Goal: Connect with others: Connect with other users

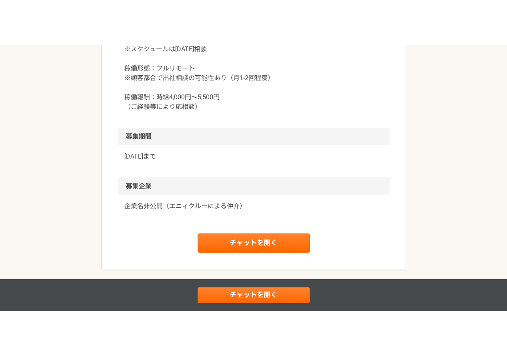
scroll to position [800, 0]
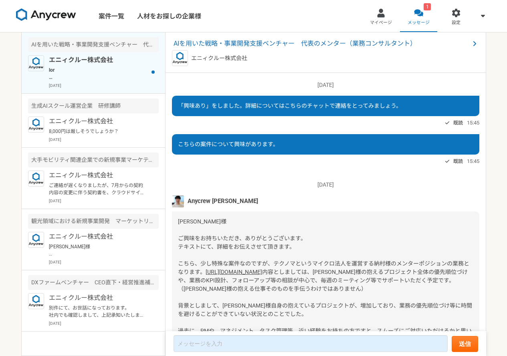
scroll to position [93, 0]
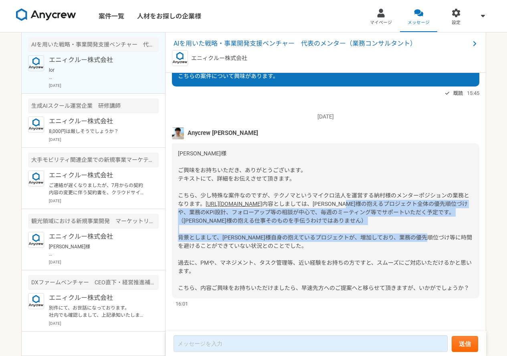
drag, startPoint x: 278, startPoint y: 194, endPoint x: 340, endPoint y: 247, distance: 81.3
click at [340, 247] on div "[PERSON_NAME]様 ご興味をお持ちいただき、ありがとうございます。 テキストにて、詳細をお伝えさせて頂きます。 こちら、少し特殊な案件なのですが、テ…" at bounding box center [326, 221] width 308 height 155
click at [211, 201] on link "[URL][DOMAIN_NAME]" at bounding box center [234, 204] width 57 height 6
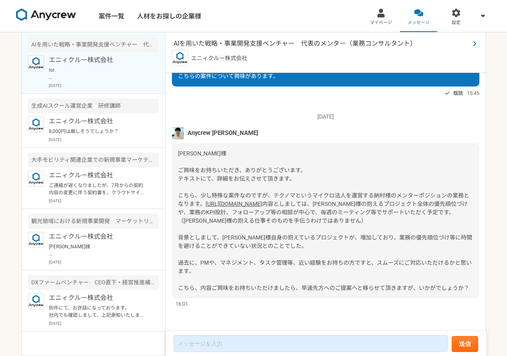
click at [294, 41] on span "AIを用いた戦略・事業開発支援ベンチャー　代表のメンター（業務コンサルタント）" at bounding box center [322, 44] width 296 height 10
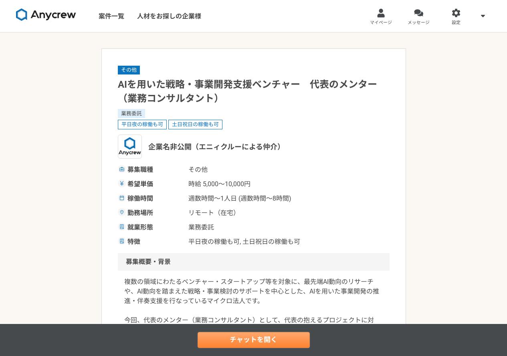
click at [237, 341] on link "チャットを開く" at bounding box center [254, 340] width 112 height 16
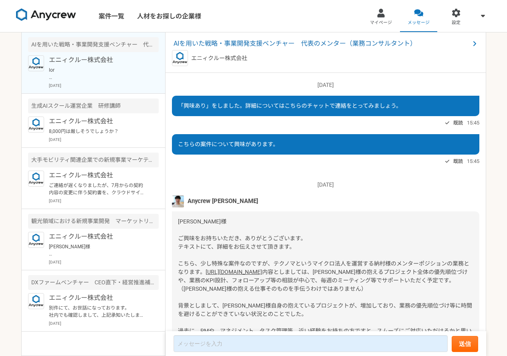
scroll to position [93, 0]
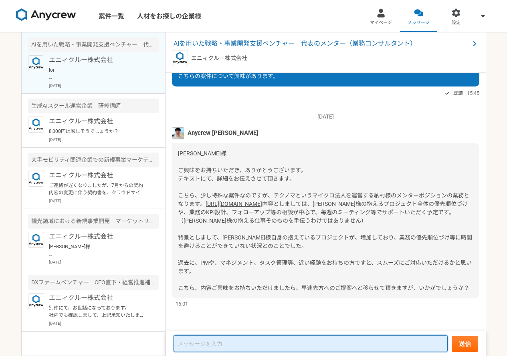
click at [300, 344] on textarea at bounding box center [311, 344] width 274 height 17
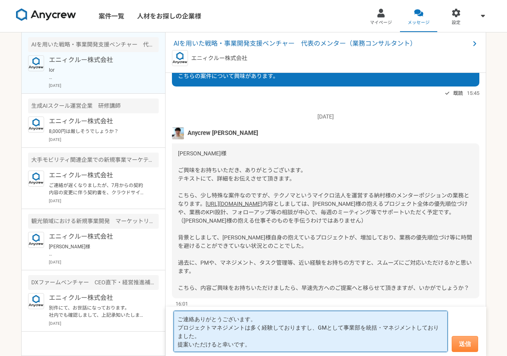
type textarea "ご連絡ありがとうございます。 プロジェクトマネジメントは多く経験しておりますし、GMとして事業部を統括・マネジメントしておりました。 提案いただけると幸いです。"
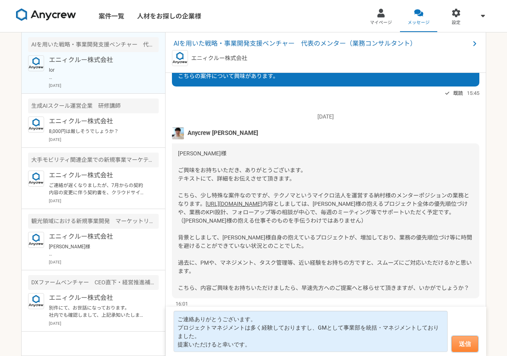
click at [471, 344] on button "送信" at bounding box center [465, 344] width 26 height 16
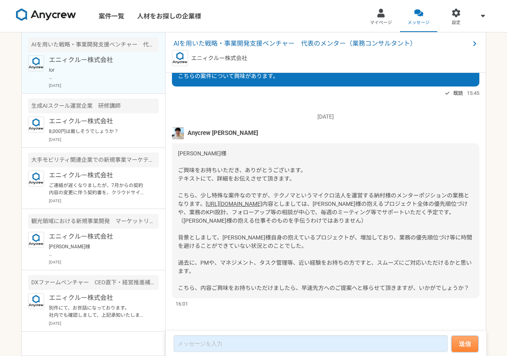
scroll to position [147, 0]
